Goal: Task Accomplishment & Management: Complete application form

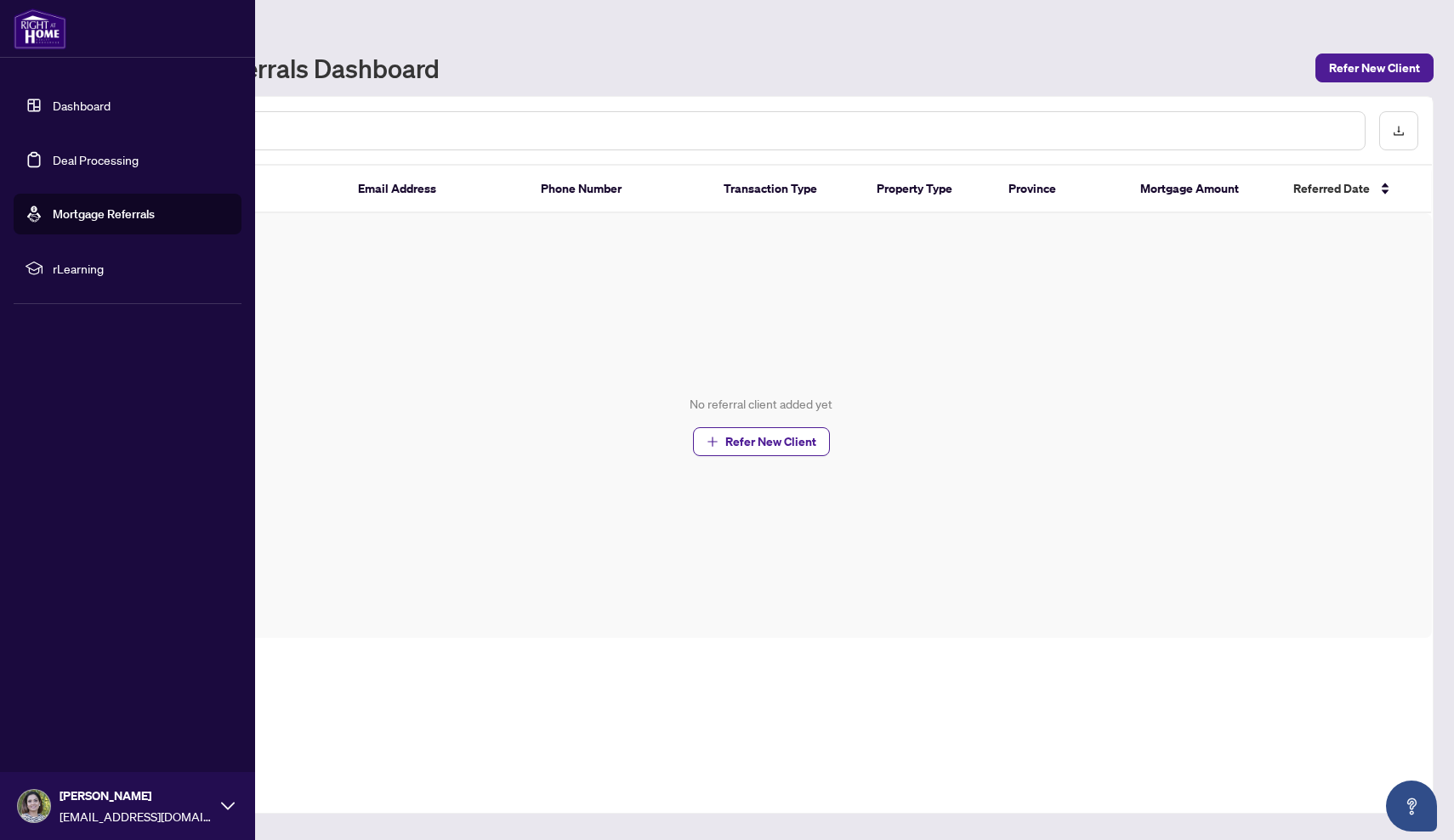
click at [52, 98] on link "Dashboard" at bounding box center [81, 105] width 58 height 15
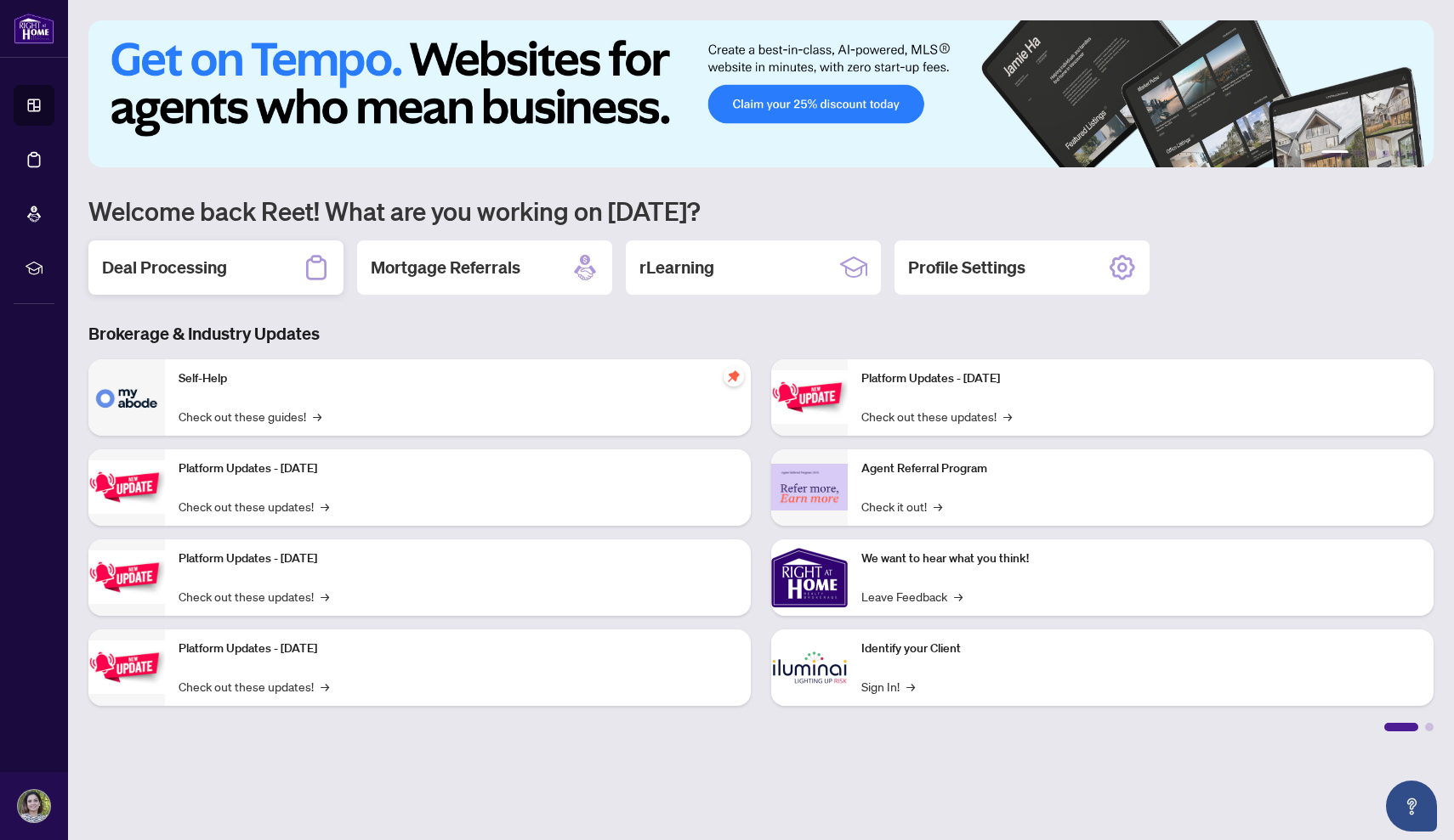
click at [168, 268] on h2 "Deal Processing" at bounding box center [164, 267] width 125 height 23
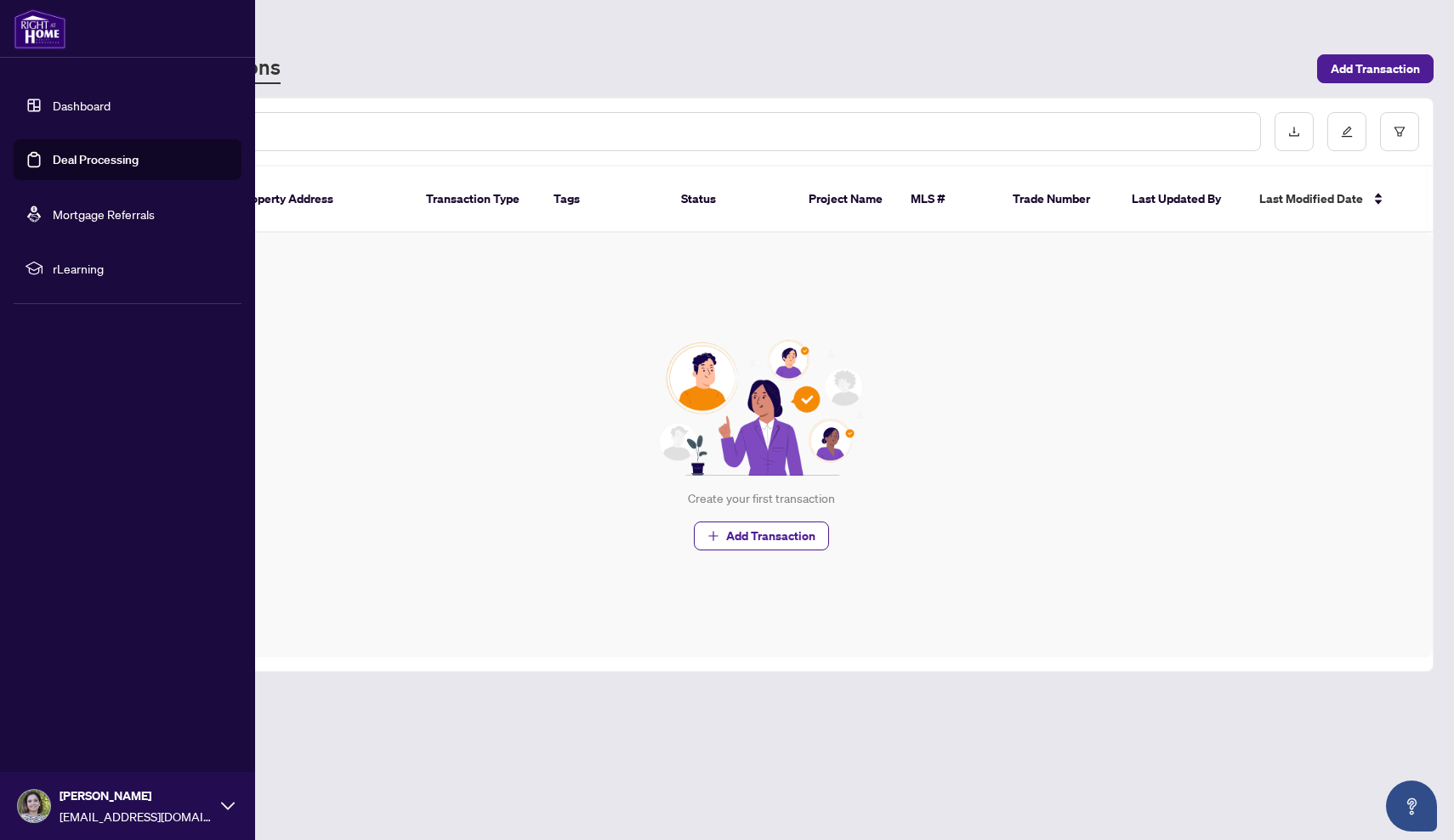
click at [68, 268] on span "rLearning" at bounding box center [140, 269] width 176 height 19
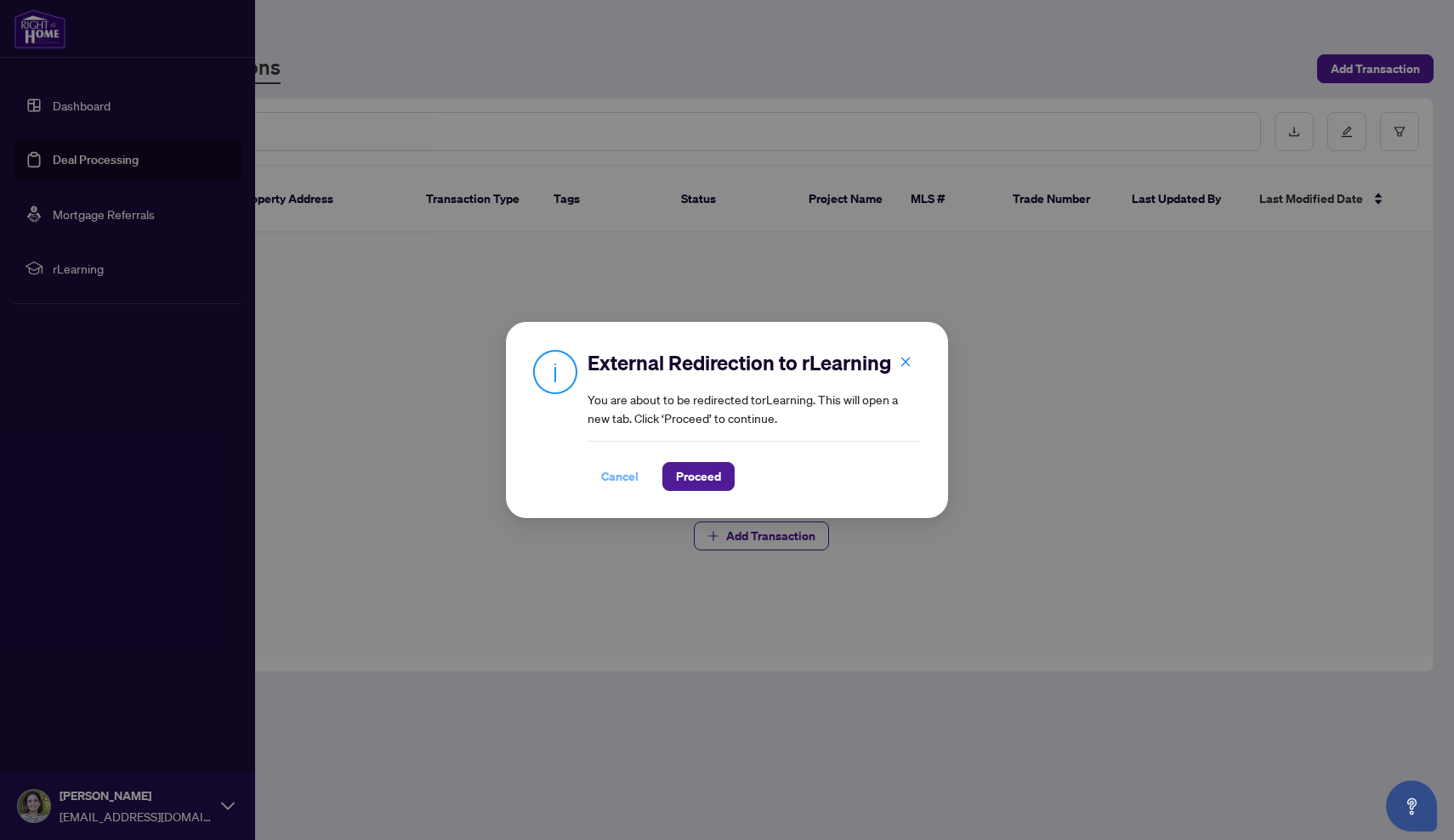
click at [623, 475] on span "Cancel" at bounding box center [620, 476] width 37 height 27
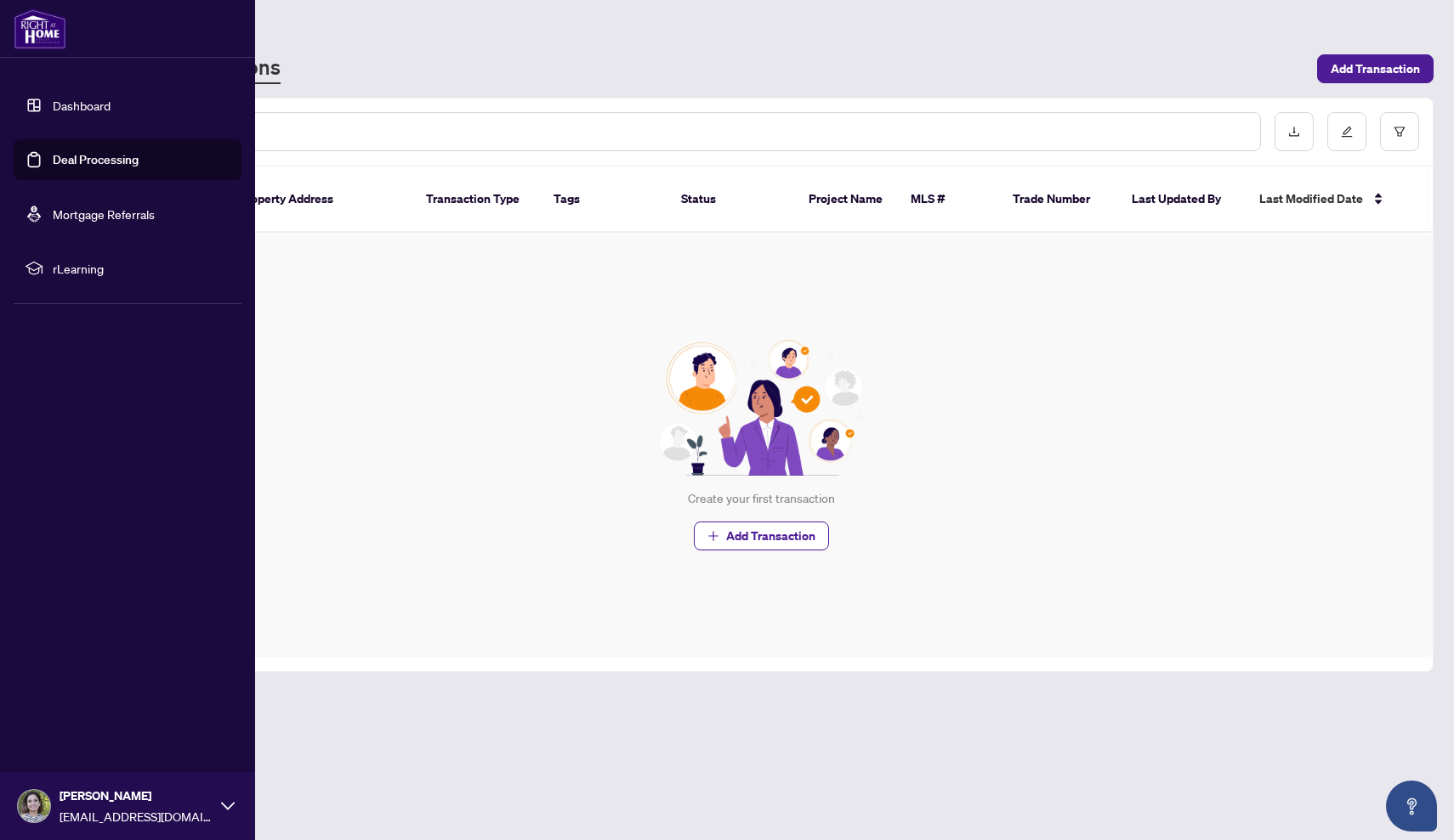
click at [1148, 35] on div "Deal Processing" at bounding box center [761, 30] width 1345 height 20
click at [1399, 71] on span "Add Transaction" at bounding box center [1376, 68] width 90 height 27
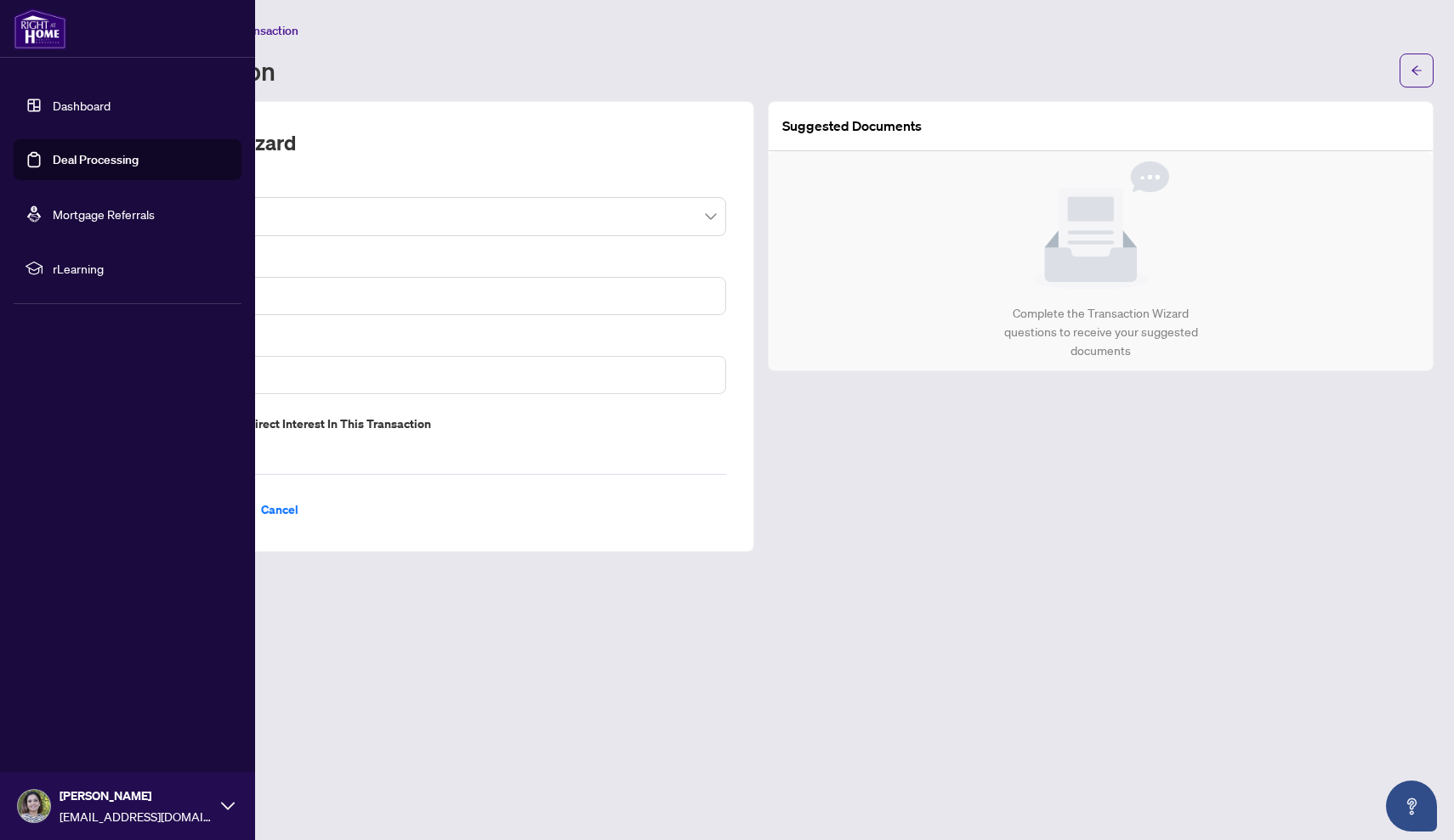
click at [425, 44] on div "Deal Processing / Add Transaction Add Transaction" at bounding box center [761, 54] width 1345 height 67
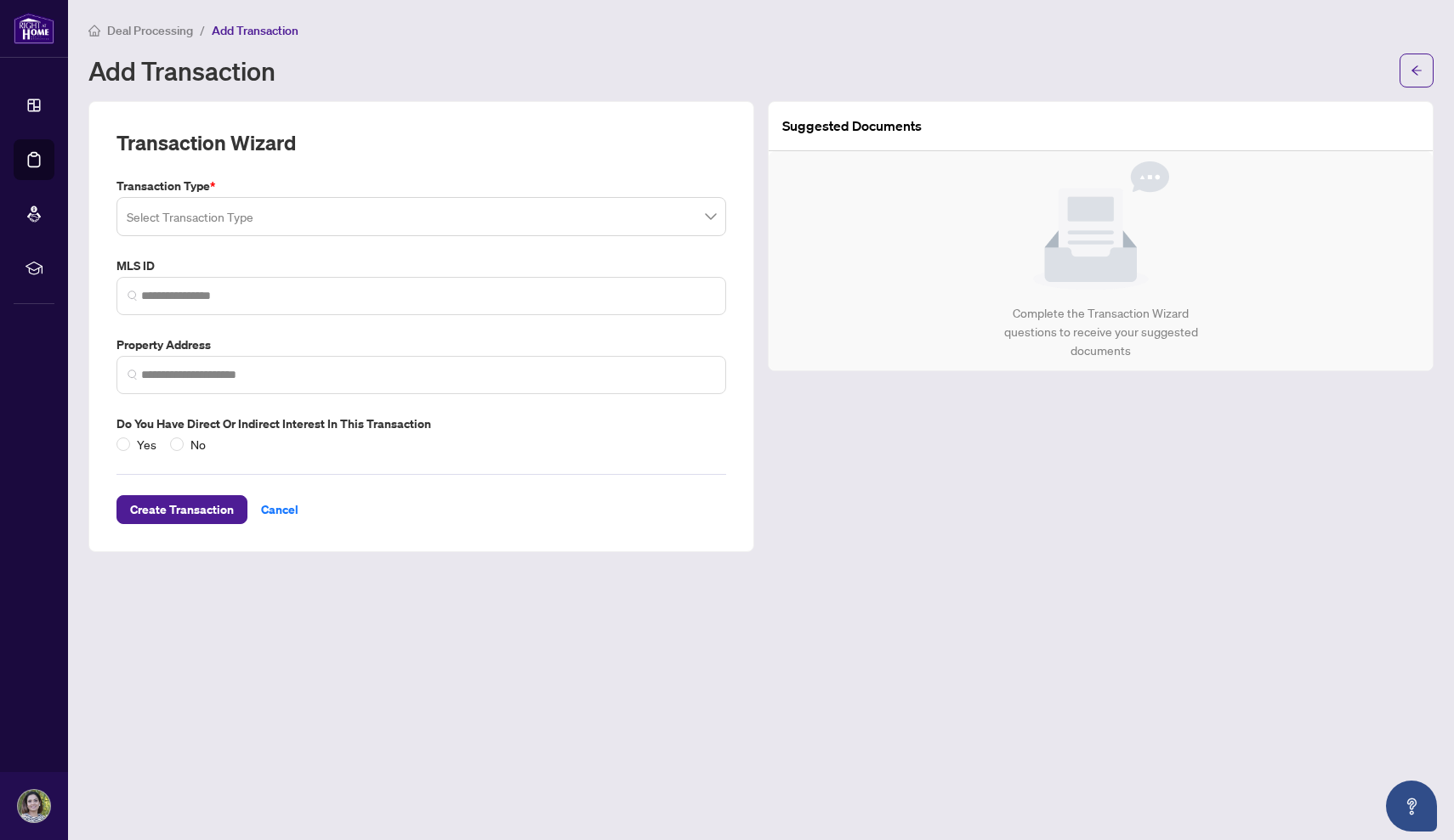
click at [260, 213] on input "search" at bounding box center [414, 219] width 574 height 37
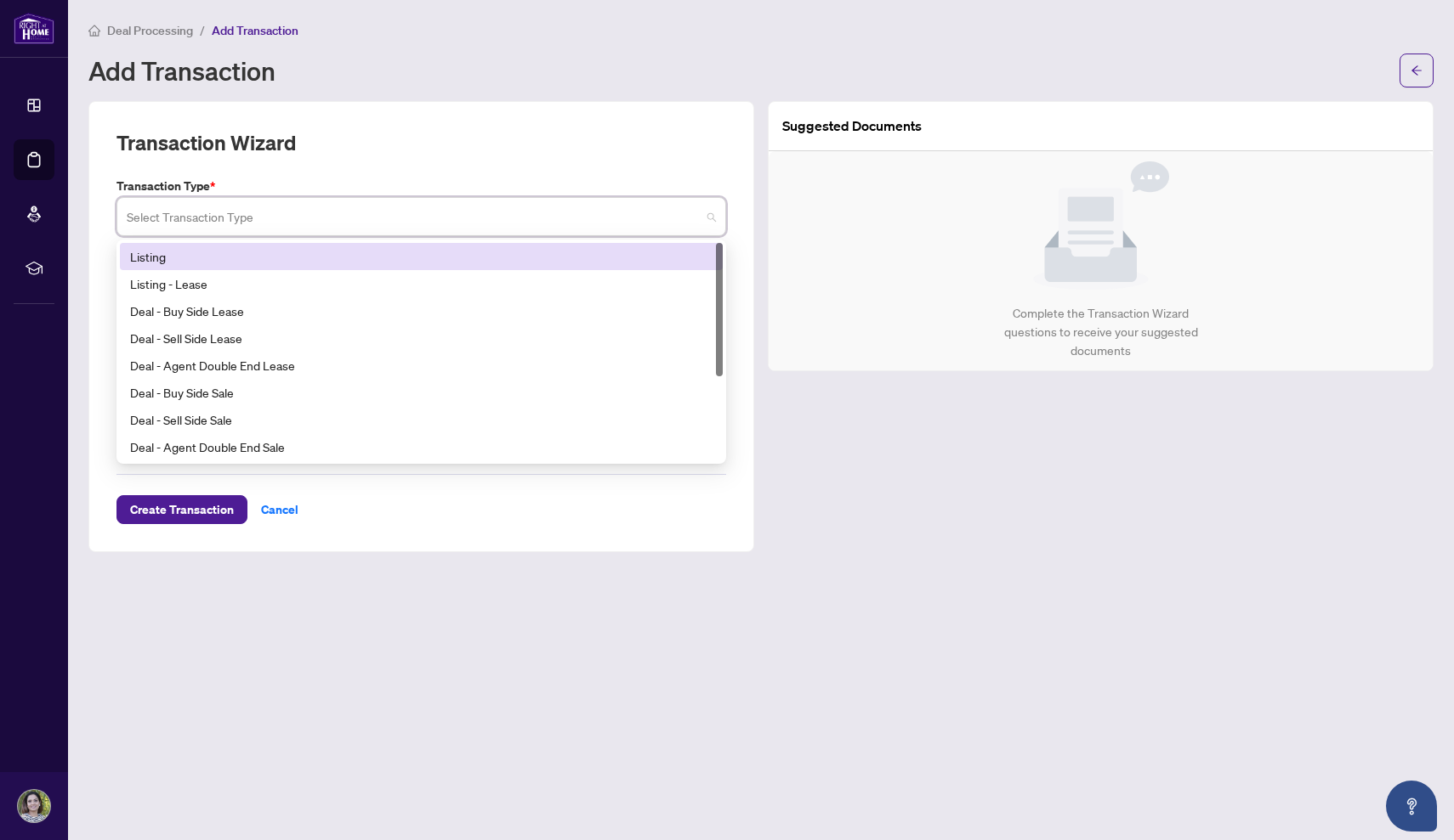
click at [242, 248] on div "Listing" at bounding box center [421, 257] width 583 height 19
